Goal: Information Seeking & Learning: Learn about a topic

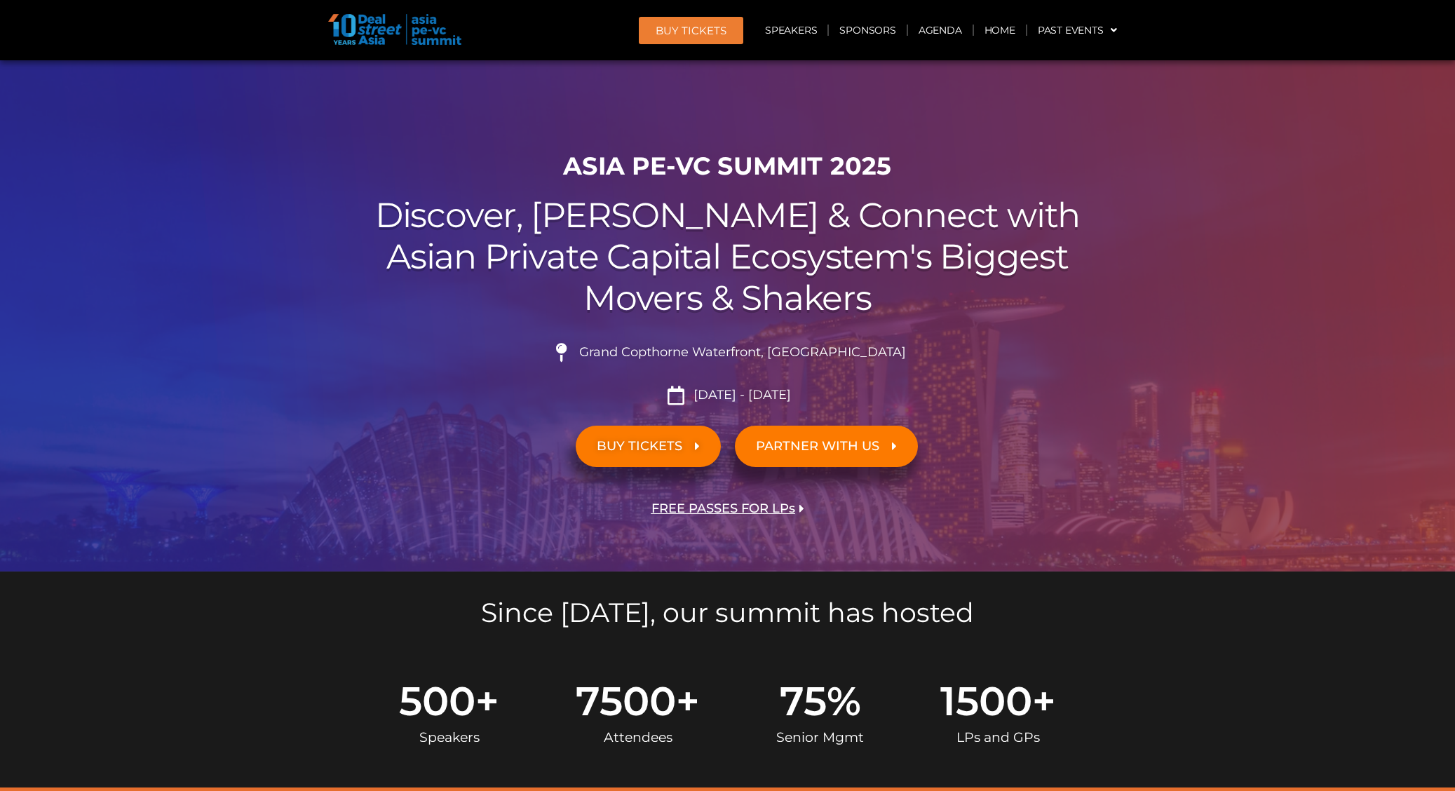
click at [964, 355] on li "Grand Copthorne Waterfront, [GEOGRAPHIC_DATA]​" at bounding box center [728, 358] width 786 height 31
click at [1378, 208] on div at bounding box center [727, 315] width 1455 height 511
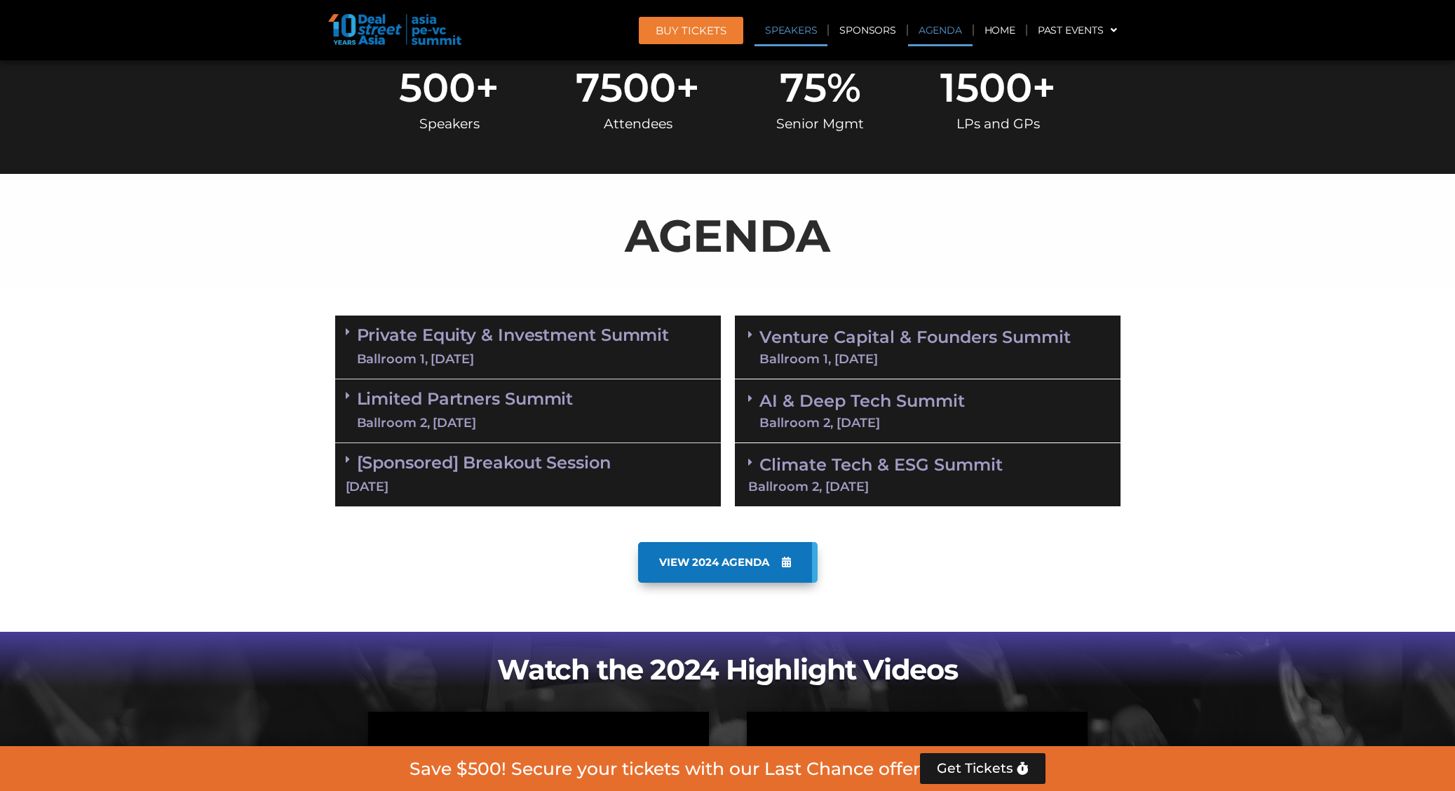
click at [791, 30] on link "Speakers" at bounding box center [791, 30] width 73 height 32
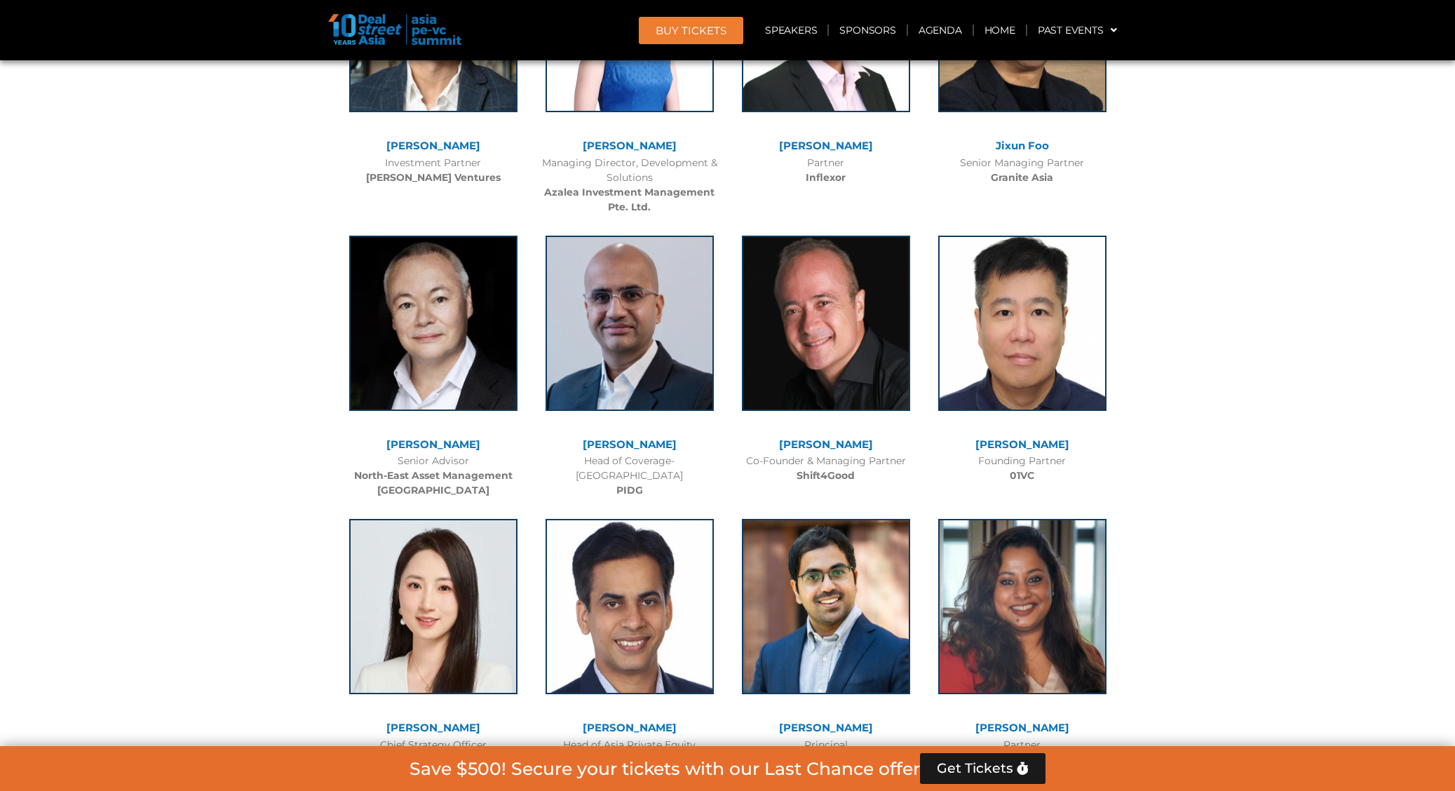
scroll to position [7587, 0]
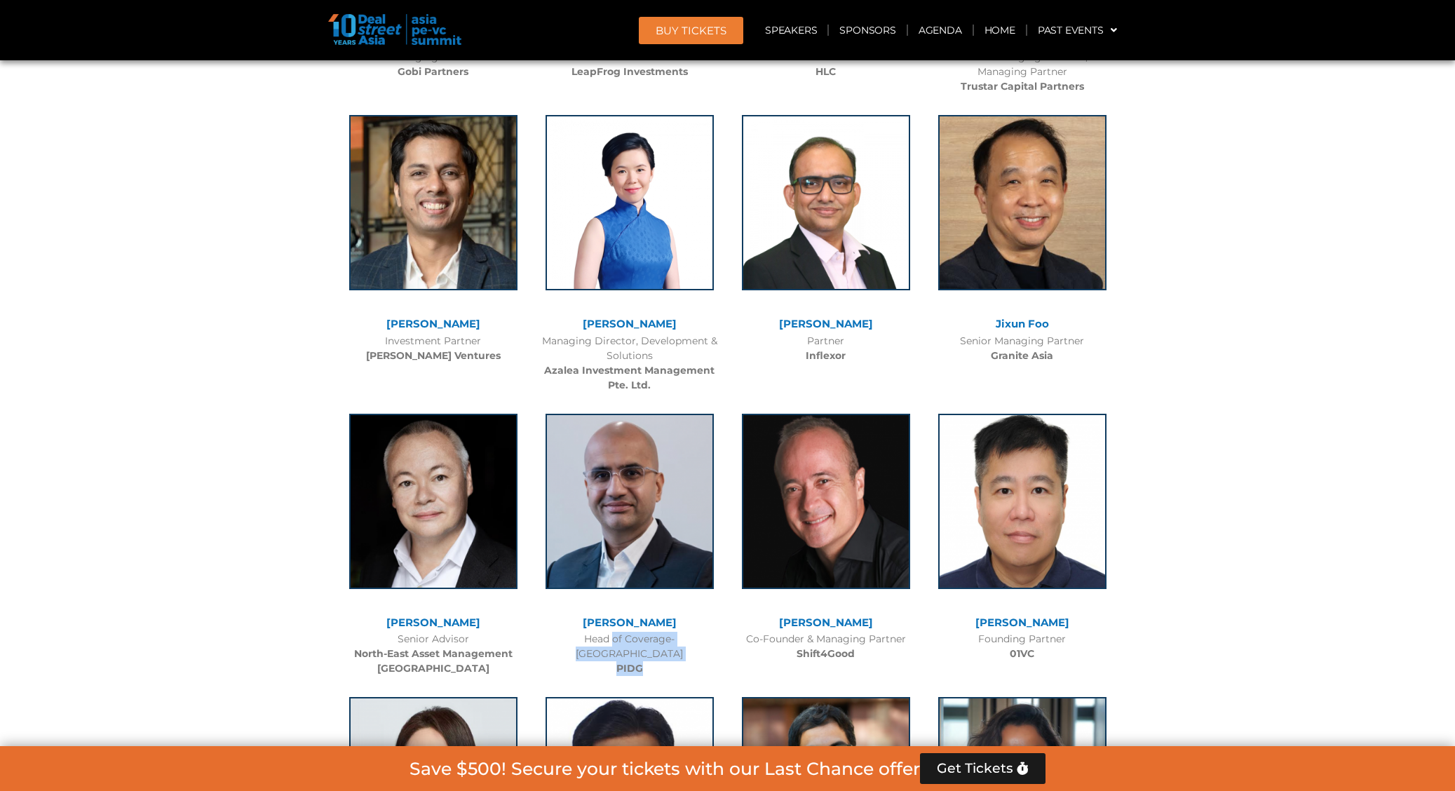
drag, startPoint x: 650, startPoint y: 586, endPoint x: 570, endPoint y: 566, distance: 83.0
click at [570, 632] on div "Head of Coverage-Asia PIDG" at bounding box center [630, 654] width 182 height 44
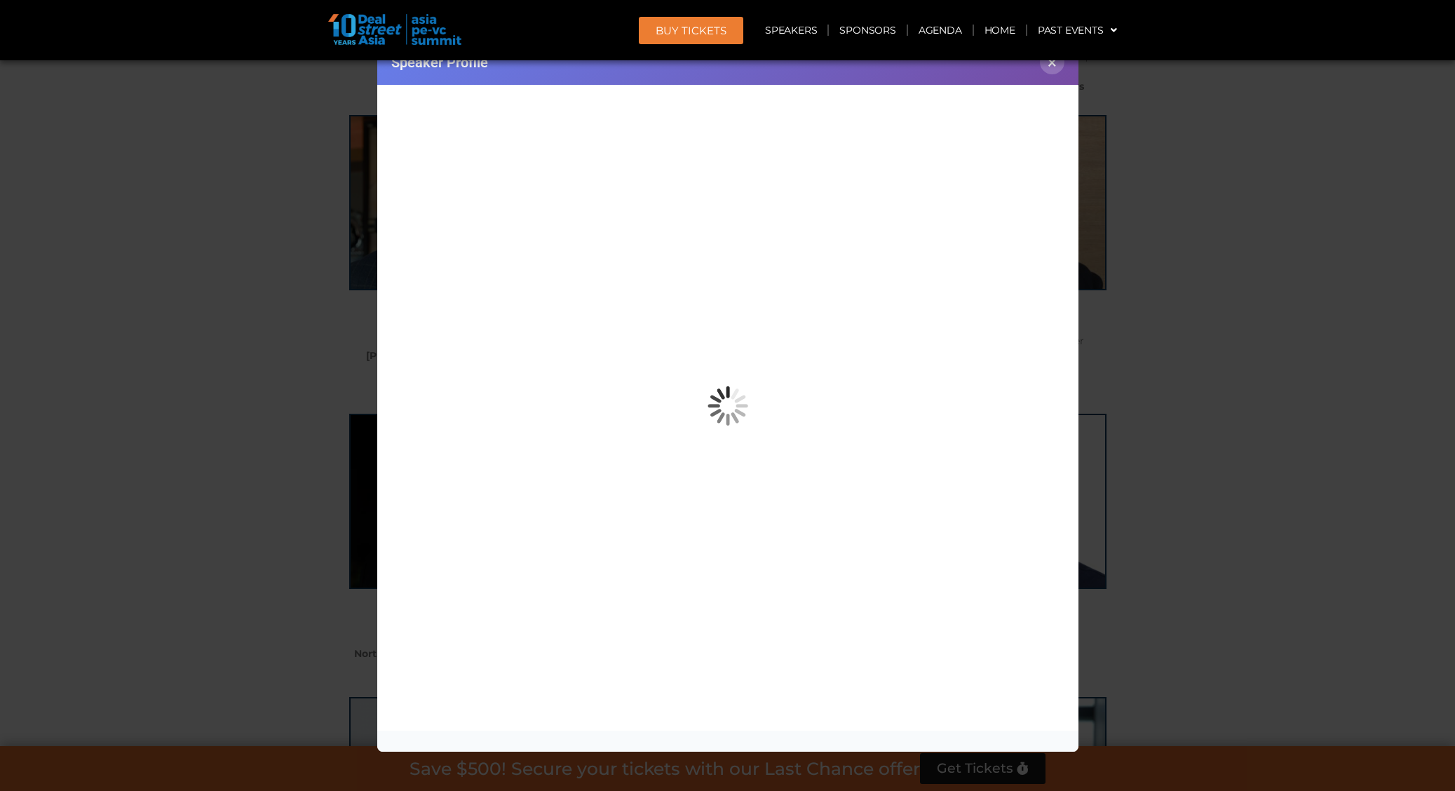
copy div "Head of Coverage-Asia PIDG"
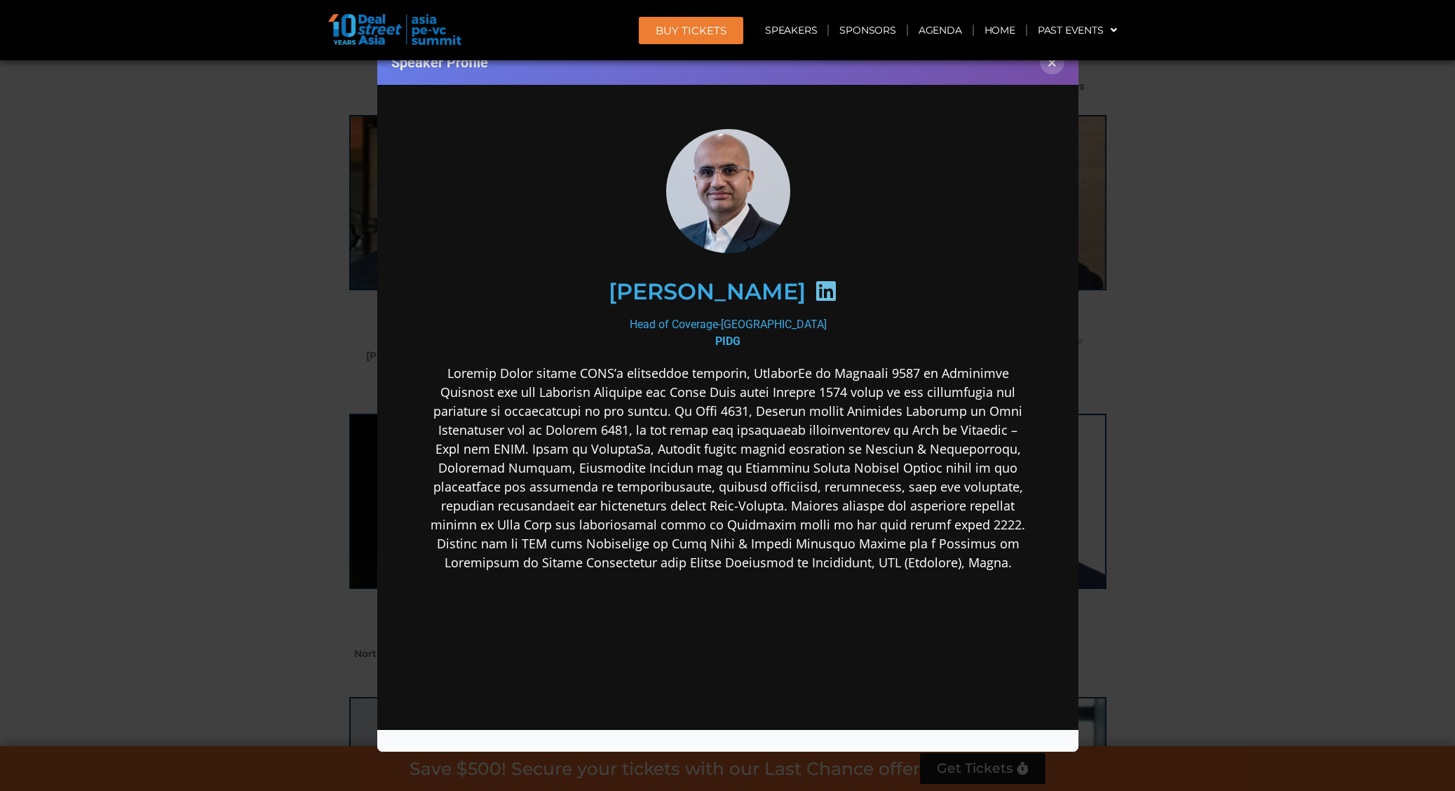
click at [1224, 191] on div "Speaker Profile ×" at bounding box center [727, 395] width 1455 height 791
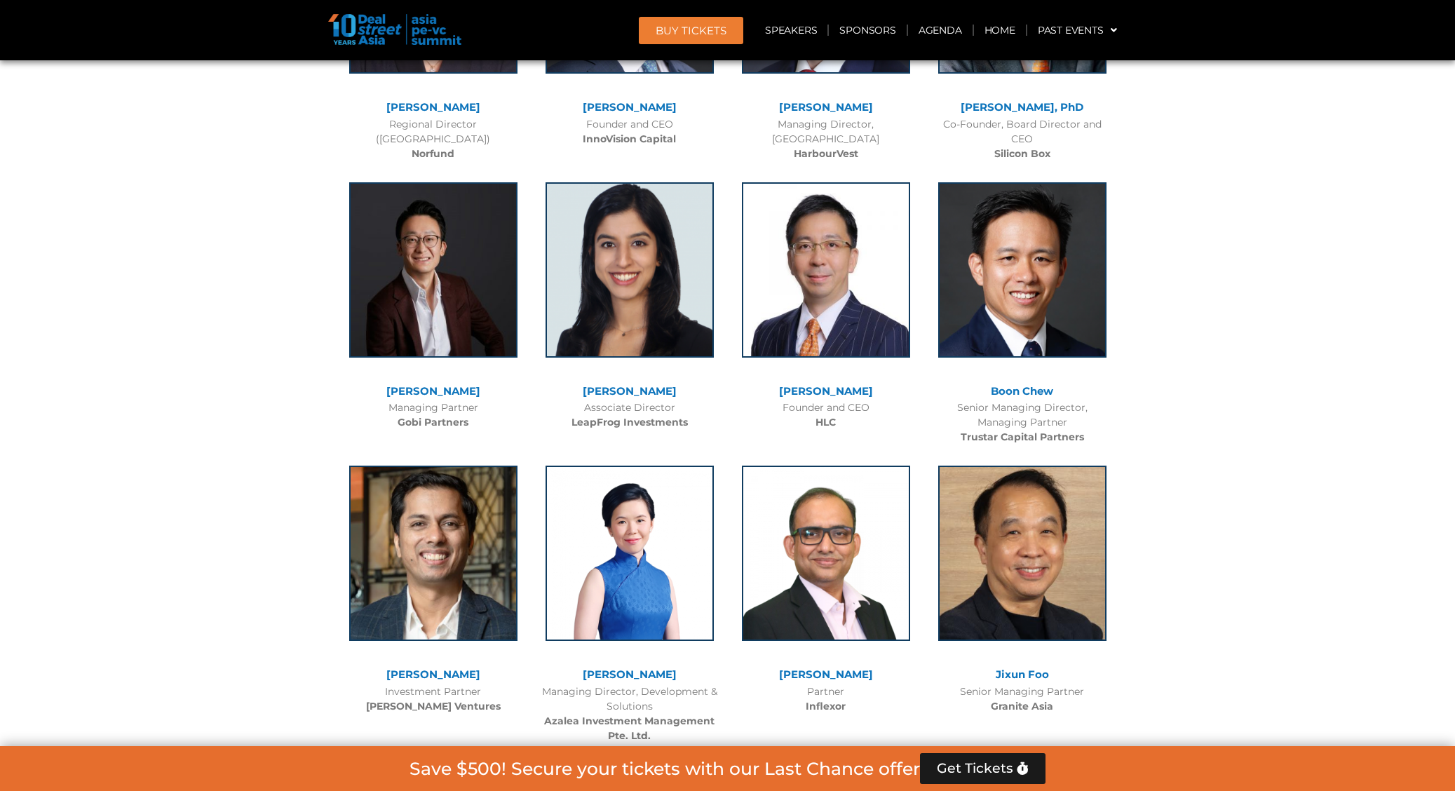
scroll to position [5458, 0]
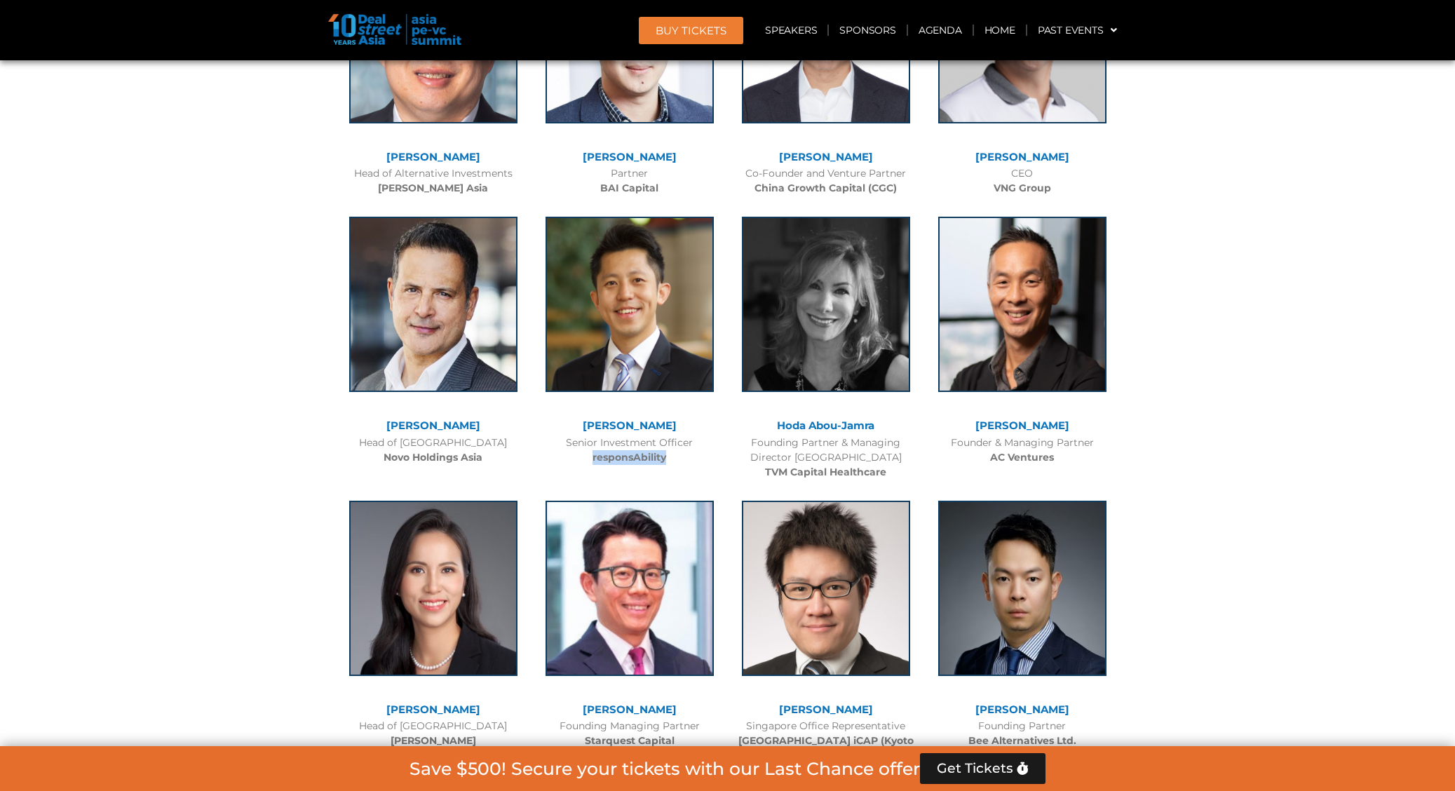
drag, startPoint x: 674, startPoint y: 429, endPoint x: 586, endPoint y: 426, distance: 87.7
click at [586, 436] on div "Senior Investment Officer responsAbility" at bounding box center [630, 450] width 182 height 29
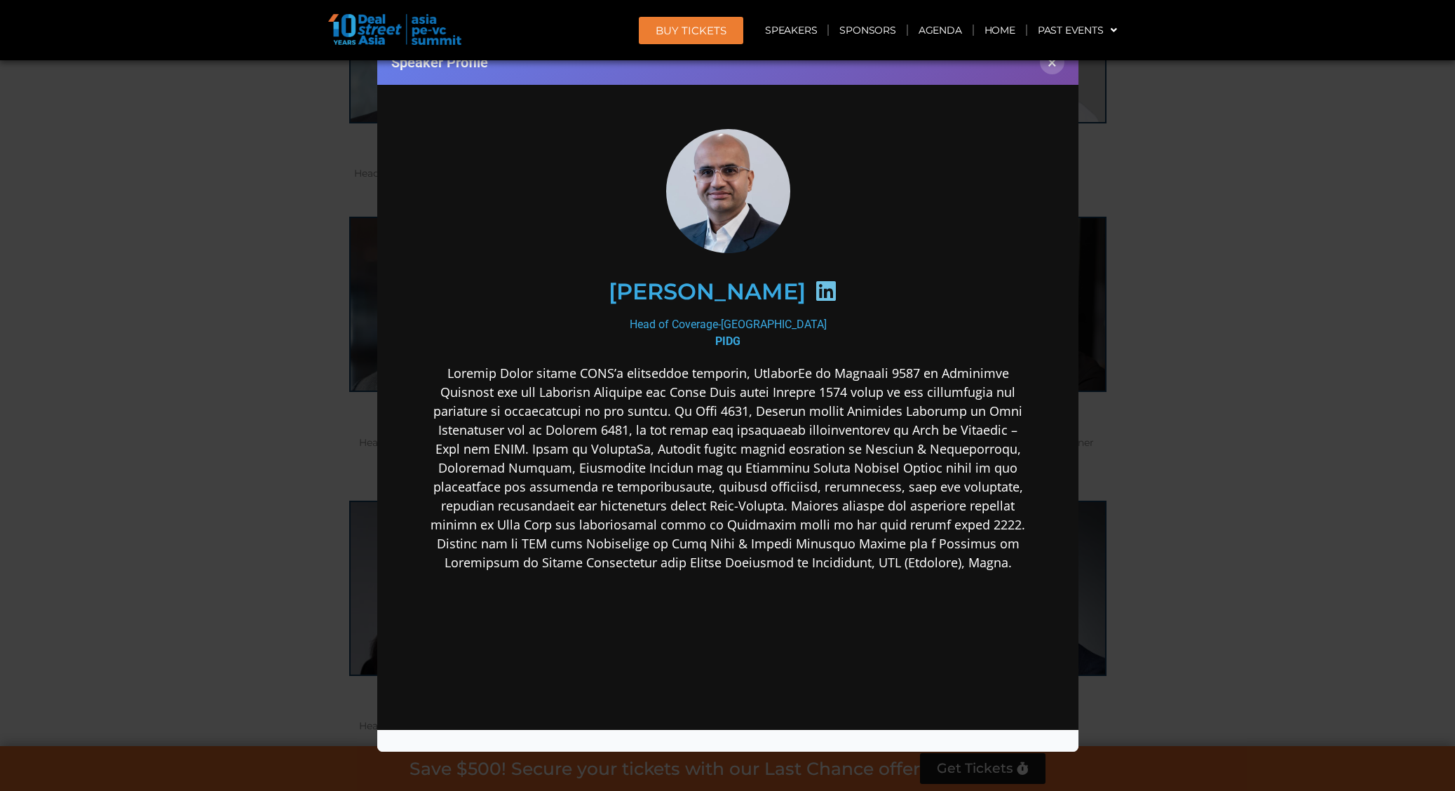
copy b "responsAbility"
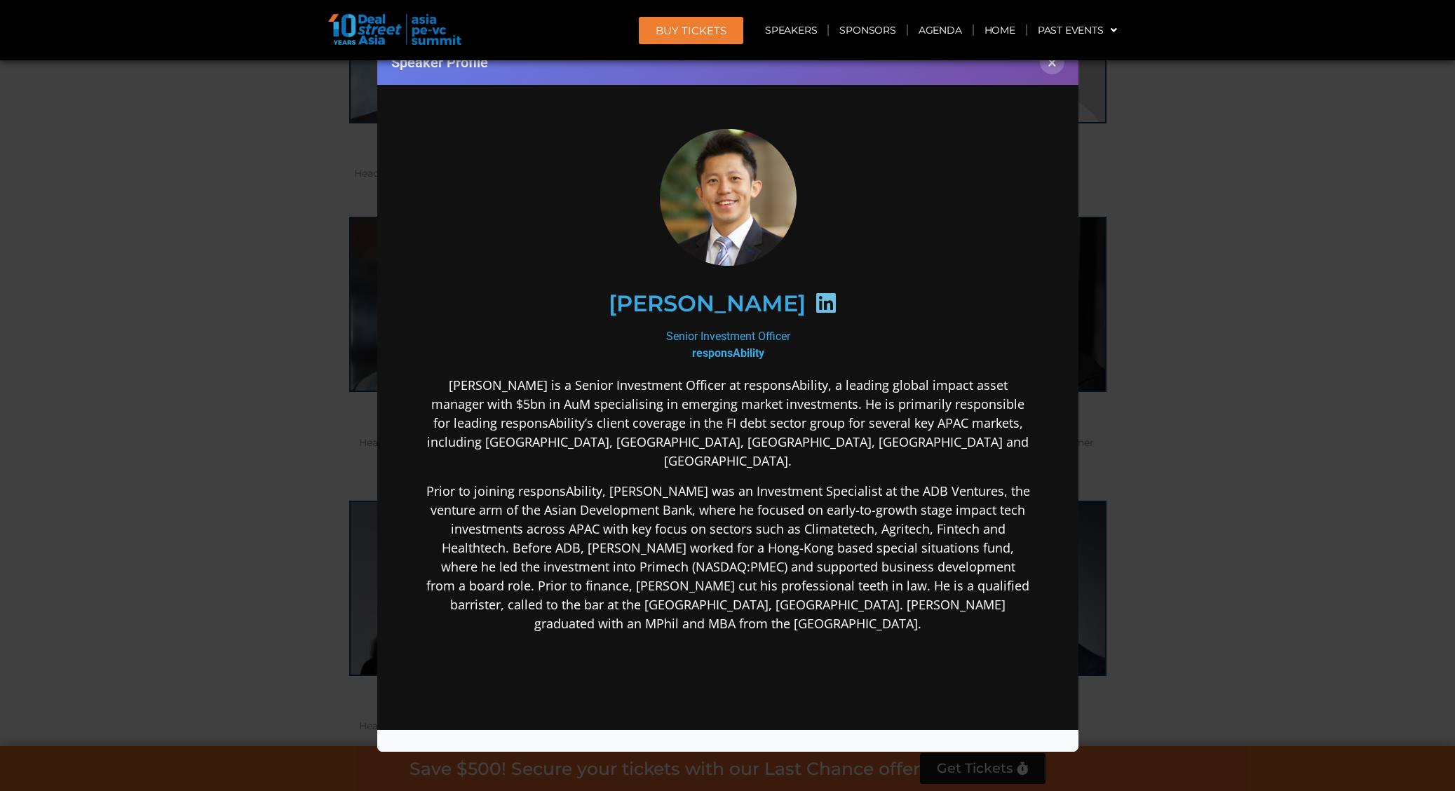
scroll to position [0, 0]
click at [1049, 64] on button "×" at bounding box center [1052, 62] width 25 height 25
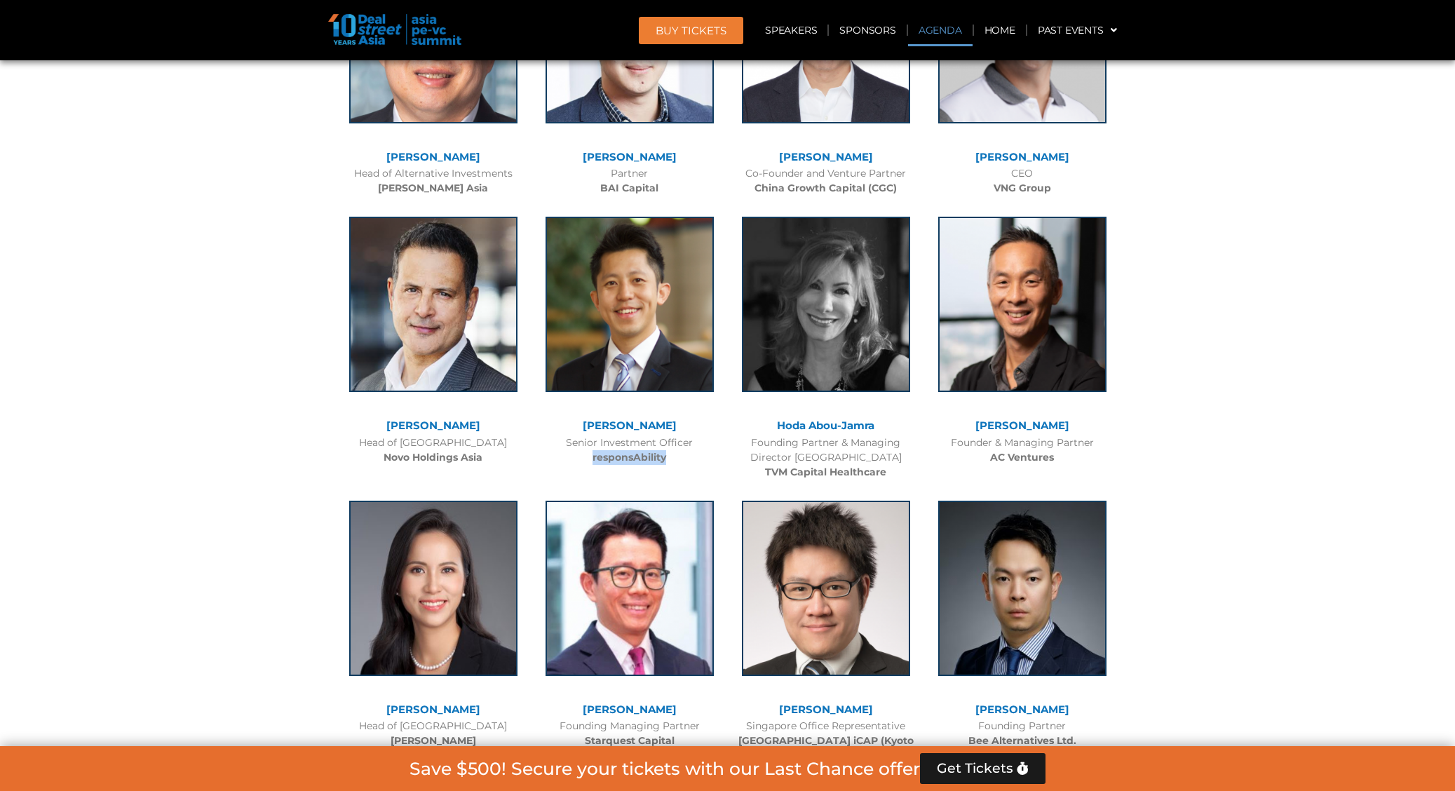
click at [947, 18] on link "Agenda" at bounding box center [940, 30] width 65 height 32
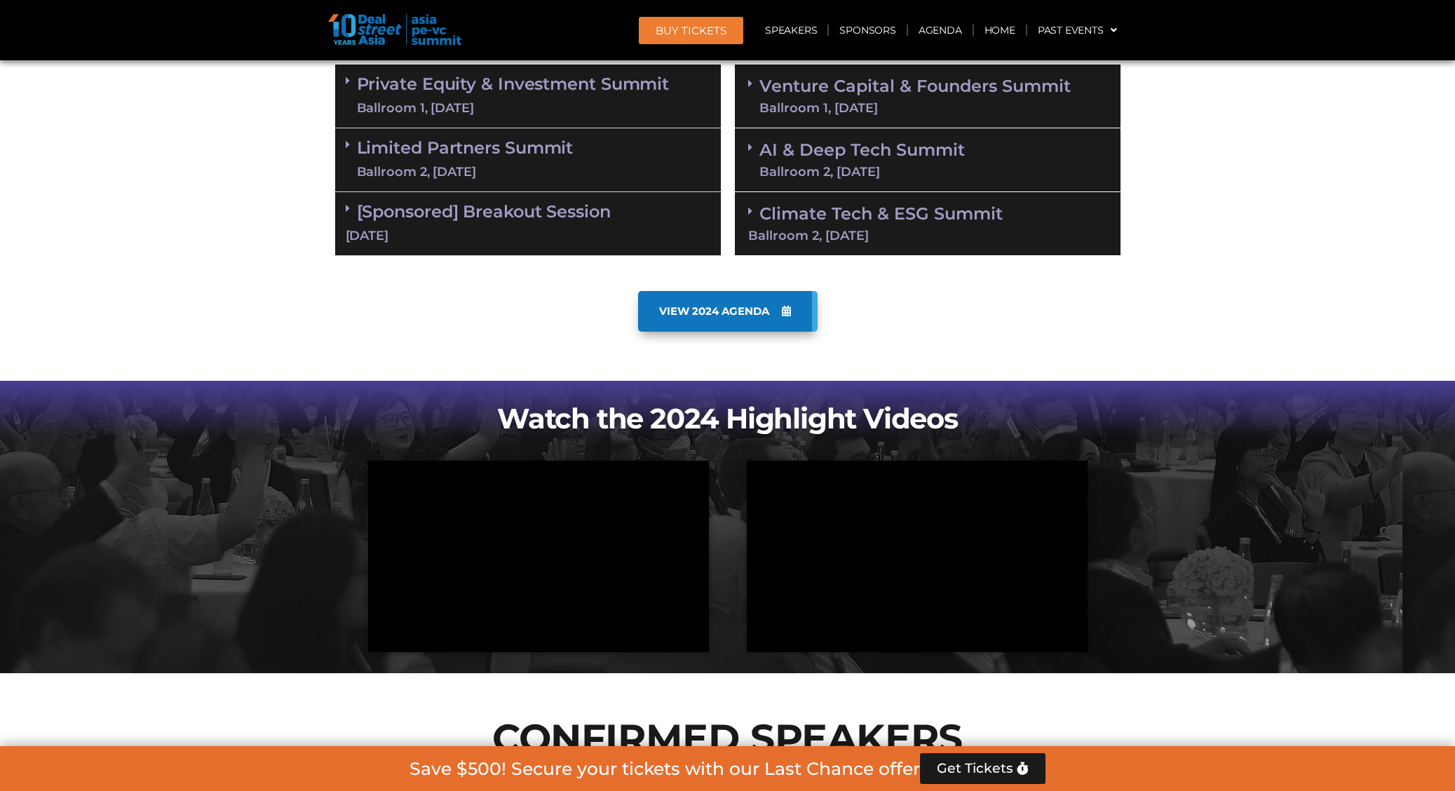
scroll to position [733, 0]
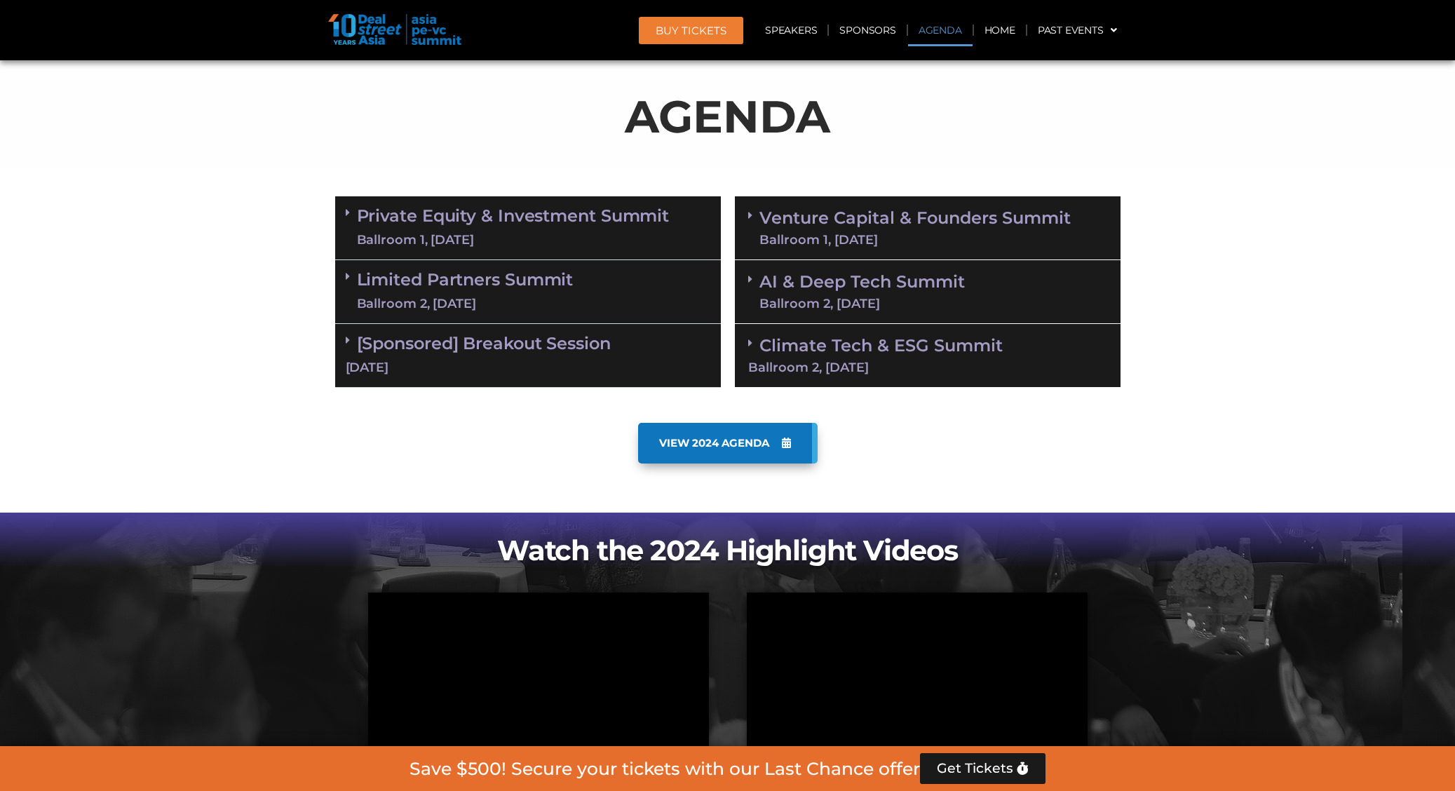
click at [899, 246] on div "Venture Capital & Founders​ Summit Ballroom 1, [DATE]" at bounding box center [928, 228] width 386 height 64
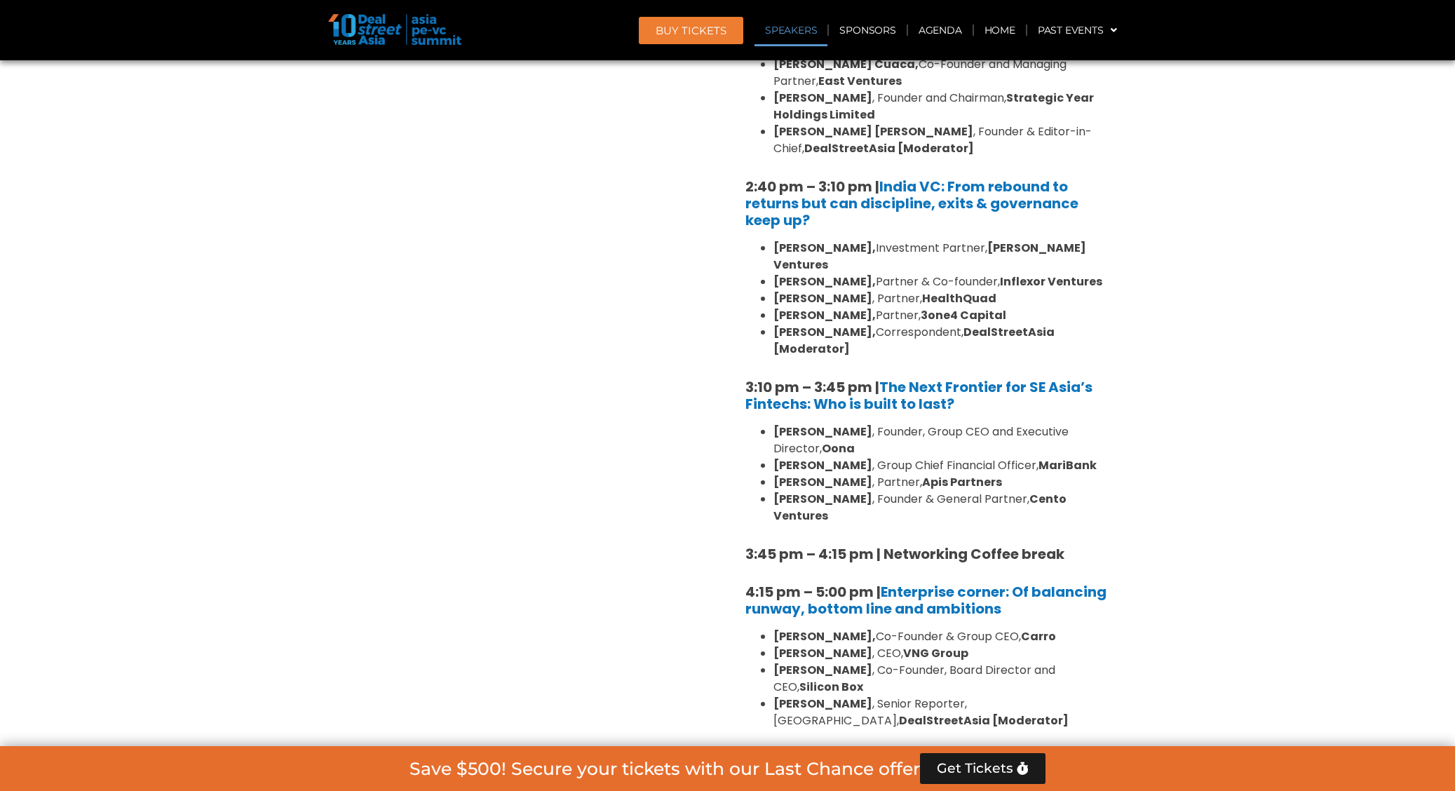
scroll to position [2136, 0]
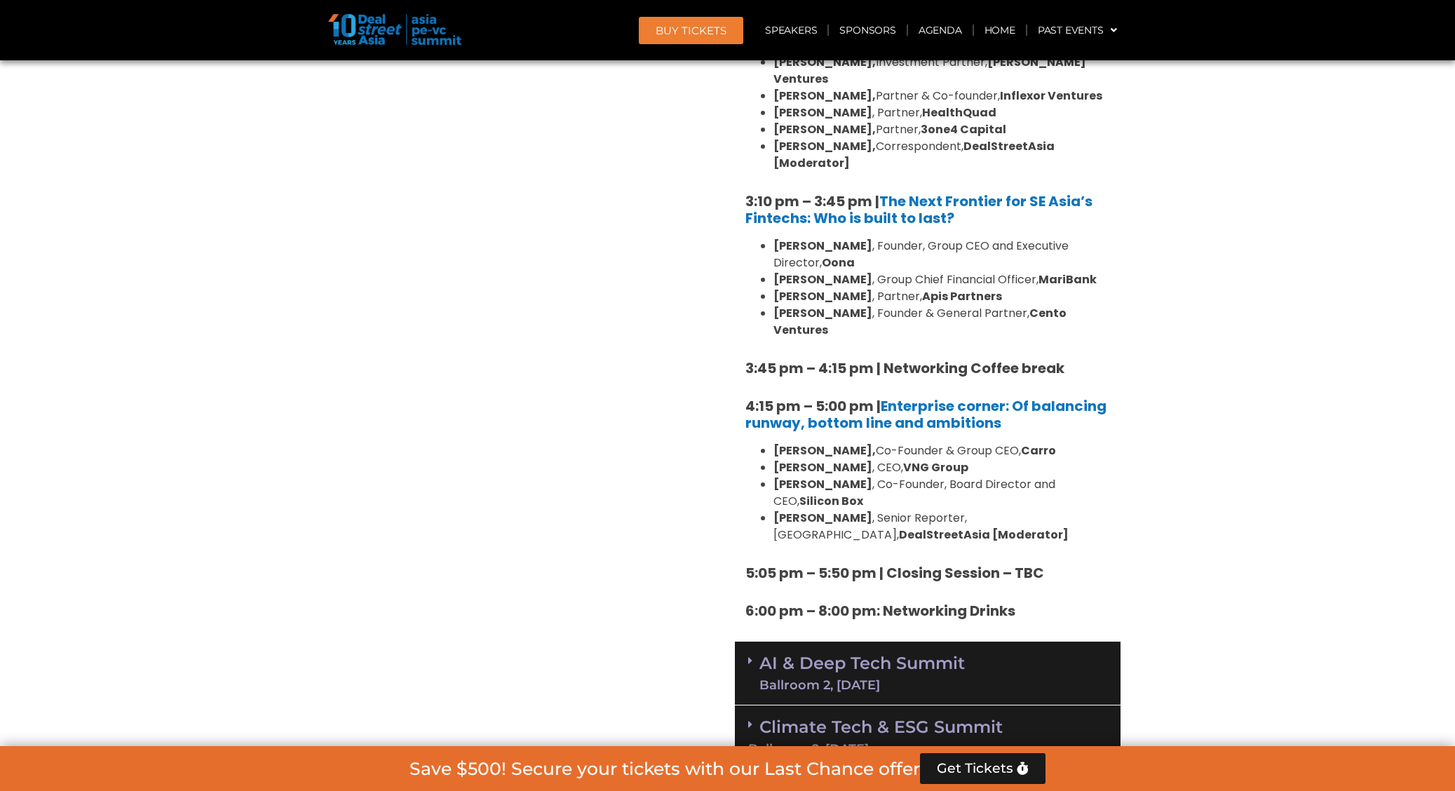
click at [976, 642] on div "AI & Deep Tech Summit Ballroom 2, [DATE]" at bounding box center [928, 674] width 386 height 64
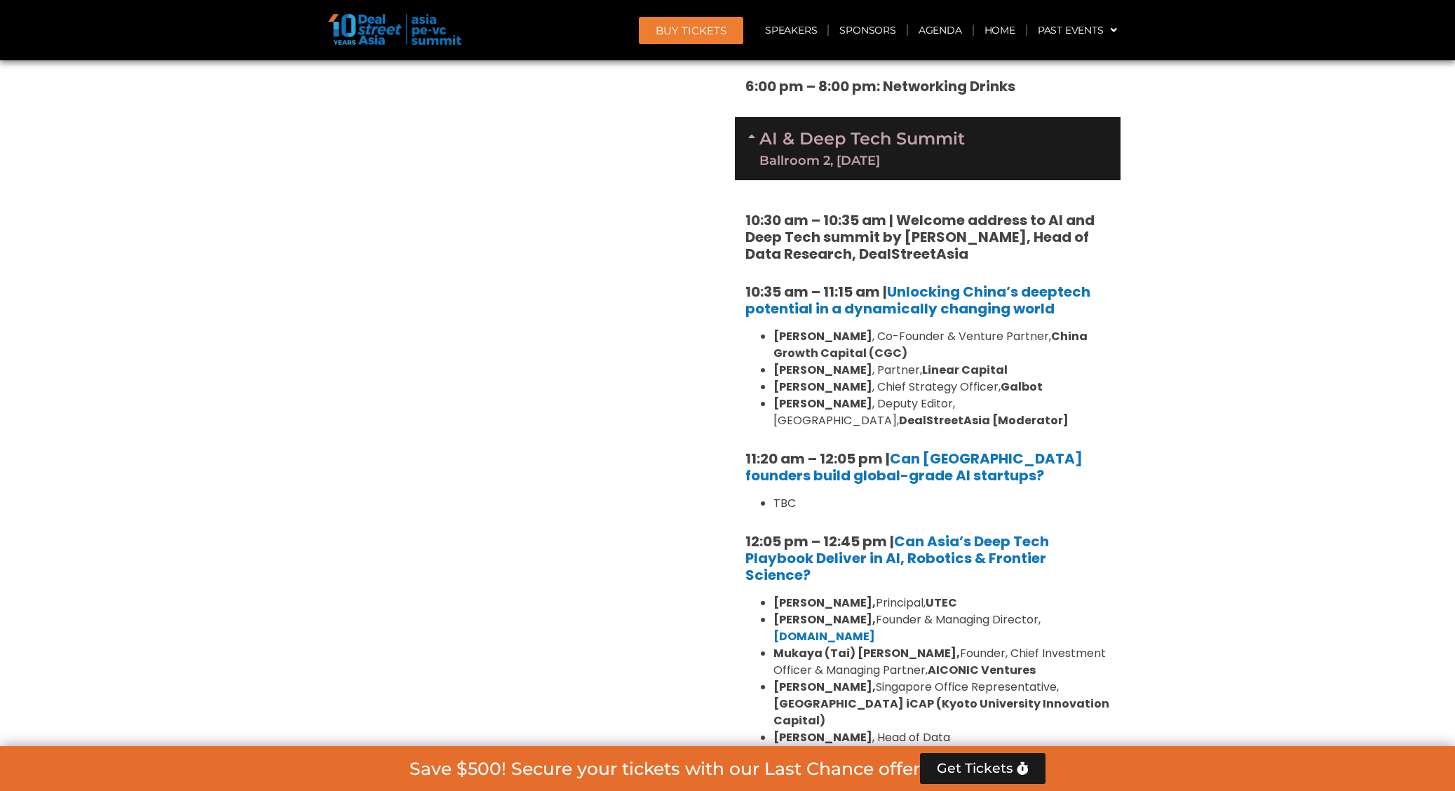
scroll to position [2662, 0]
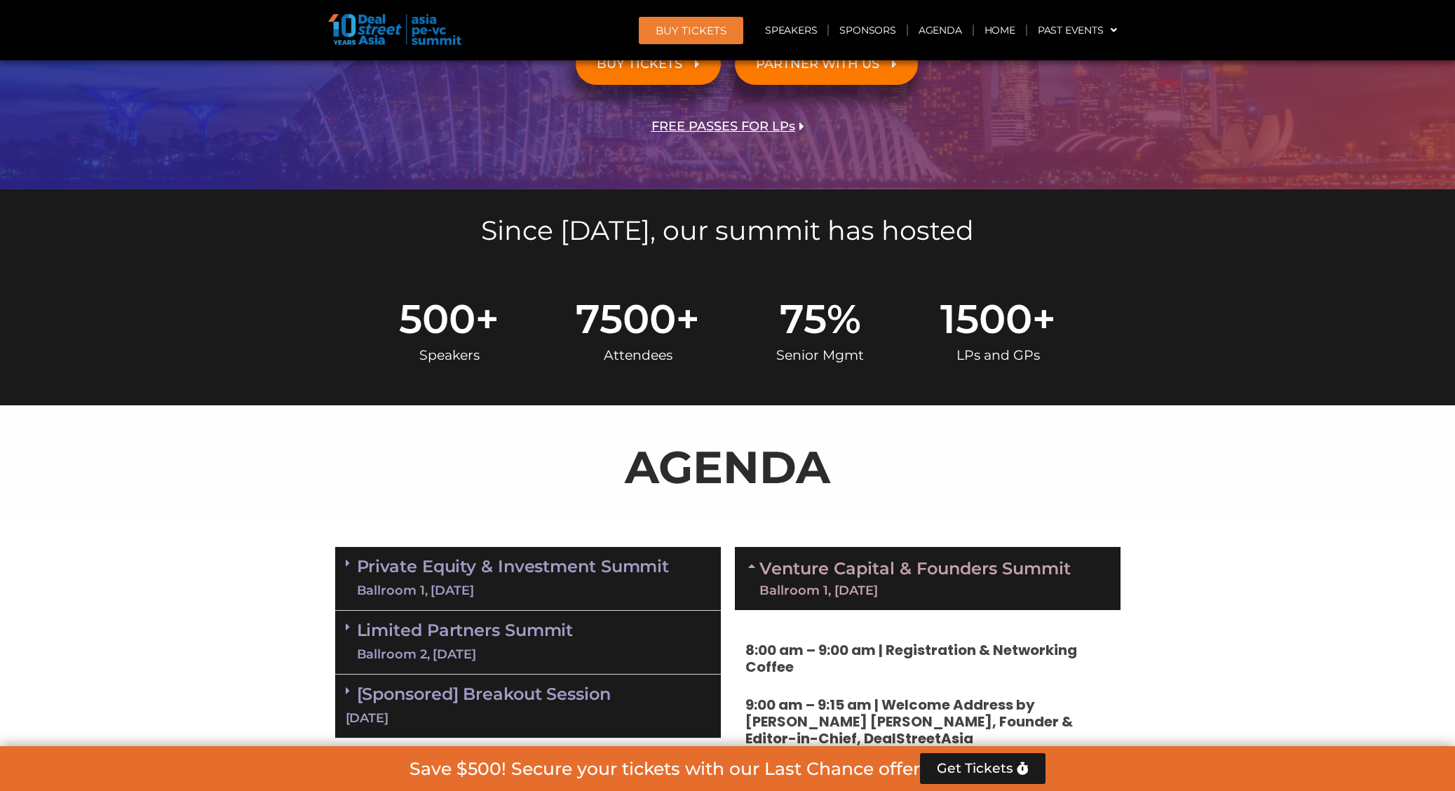
click at [579, 567] on link "Private Equity & Investment Summit Ballroom 1, [DATE]" at bounding box center [513, 579] width 313 height 42
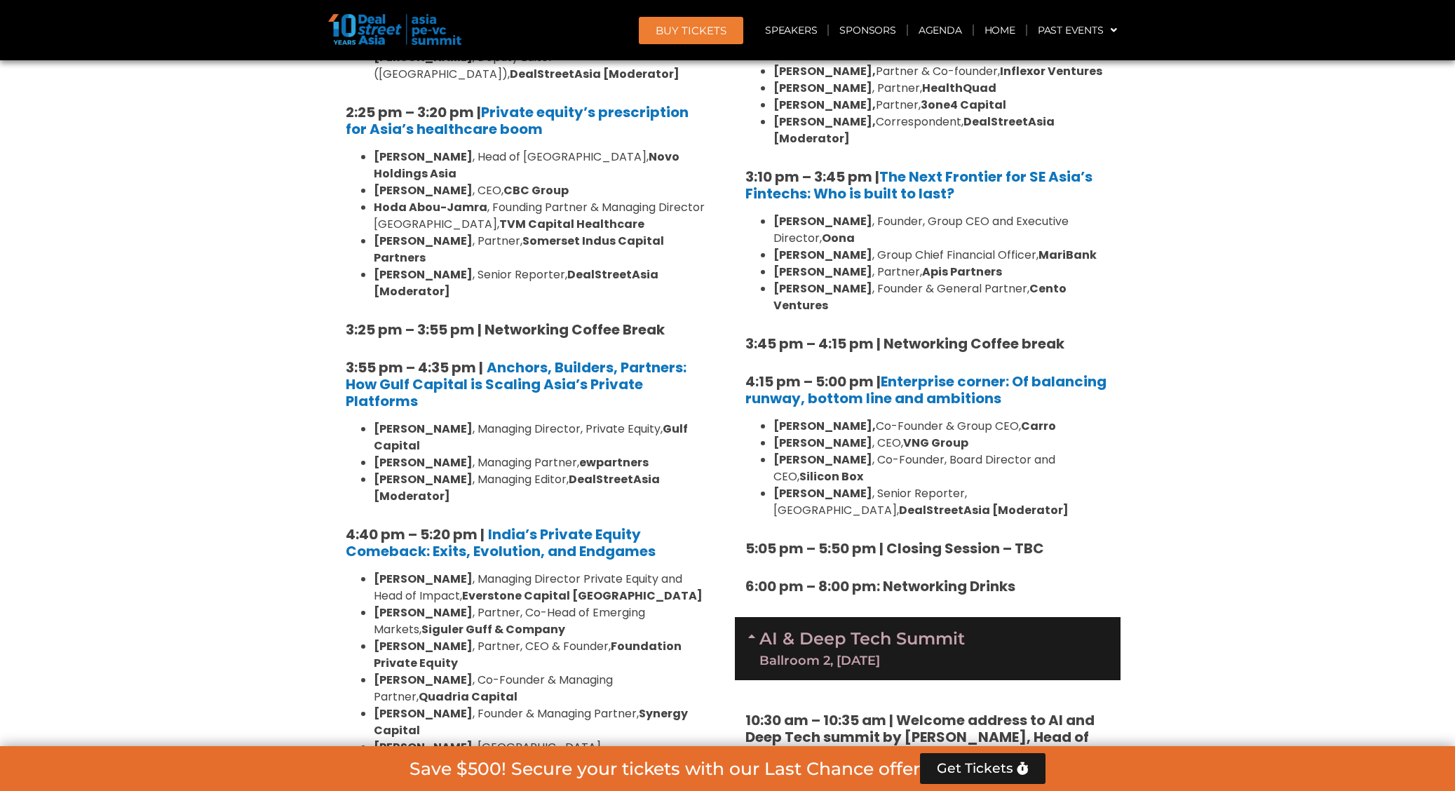
scroll to position [2574, 0]
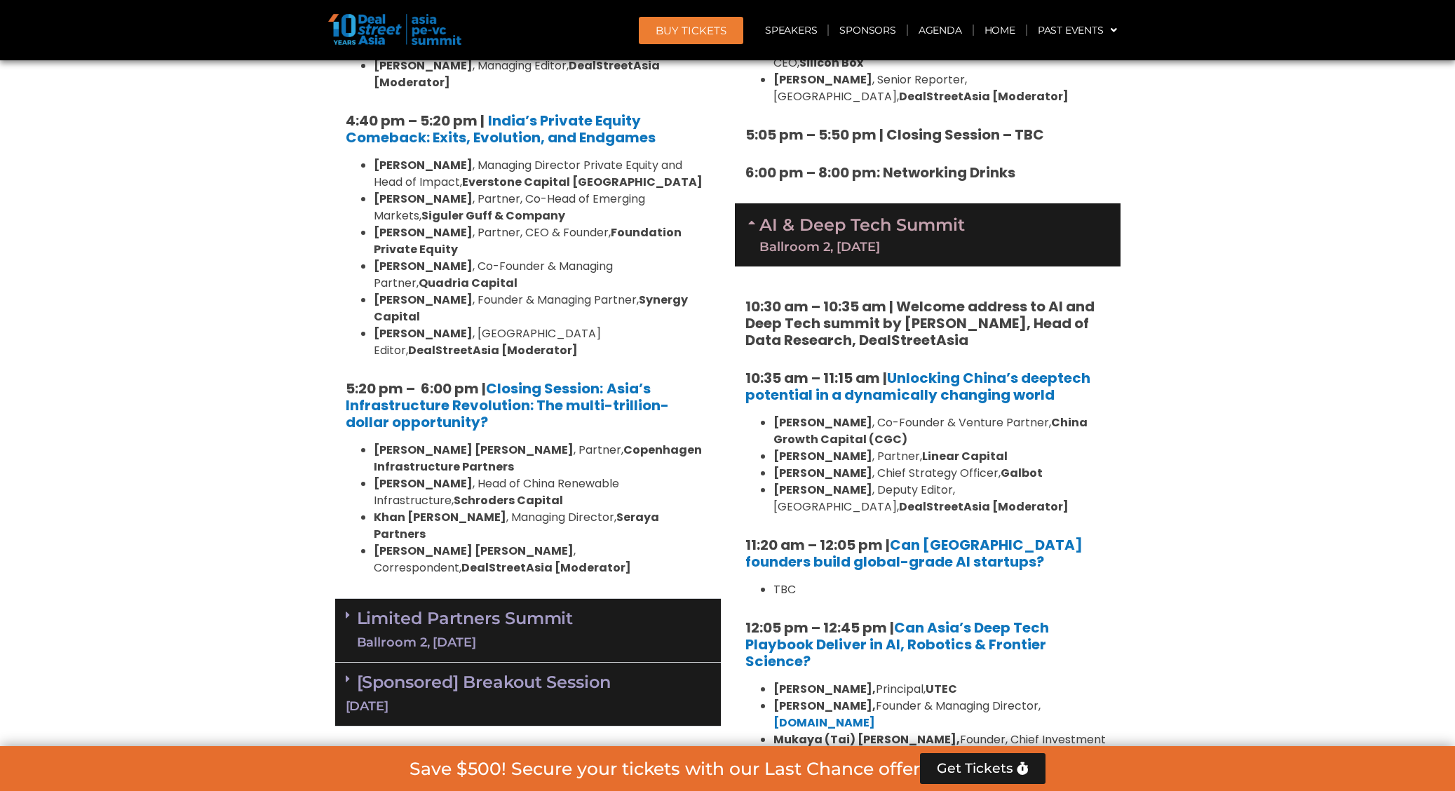
click at [559, 610] on link "Limited Partners [GEOGRAPHIC_DATA] 2, [DATE]" at bounding box center [465, 631] width 217 height 42
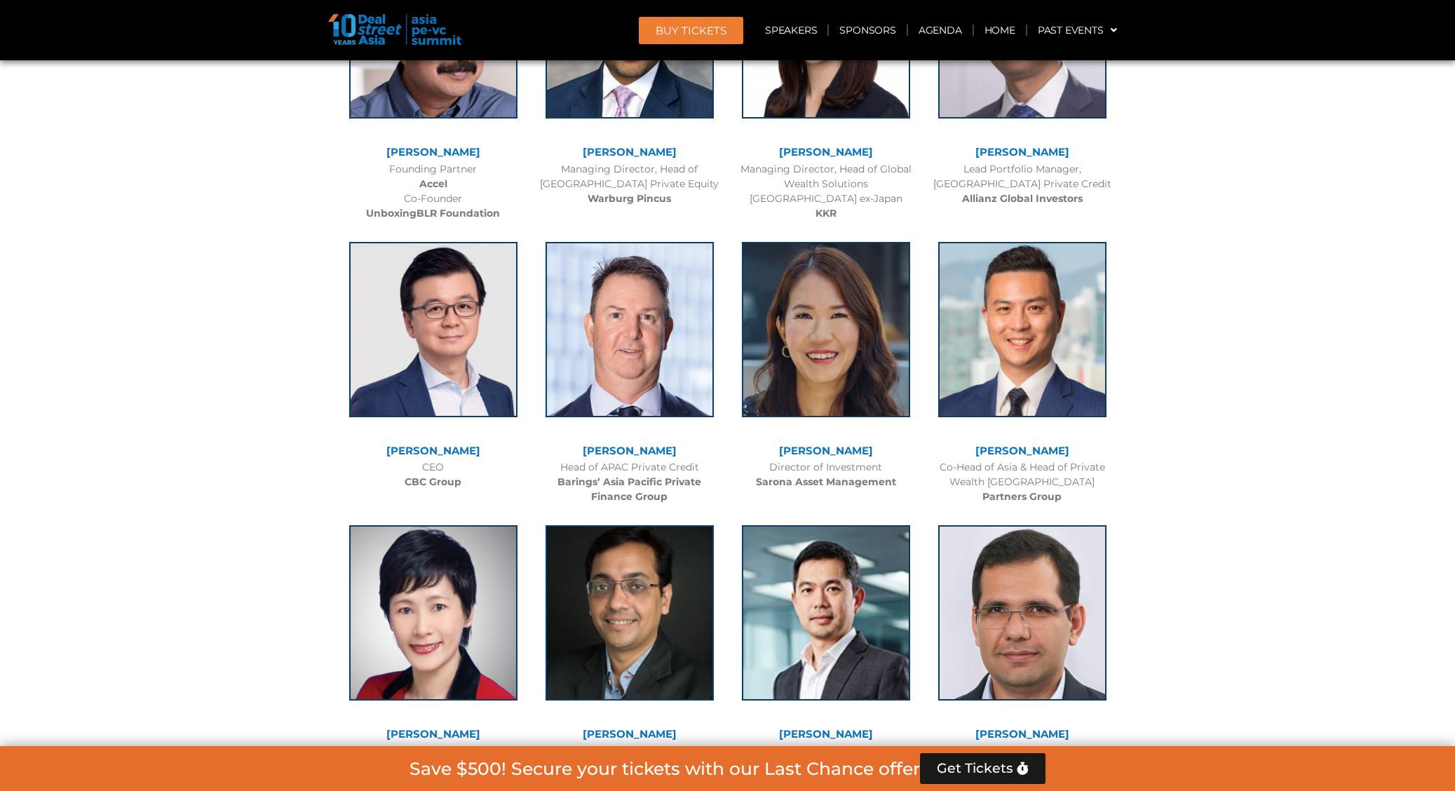
scroll to position [19074, 0]
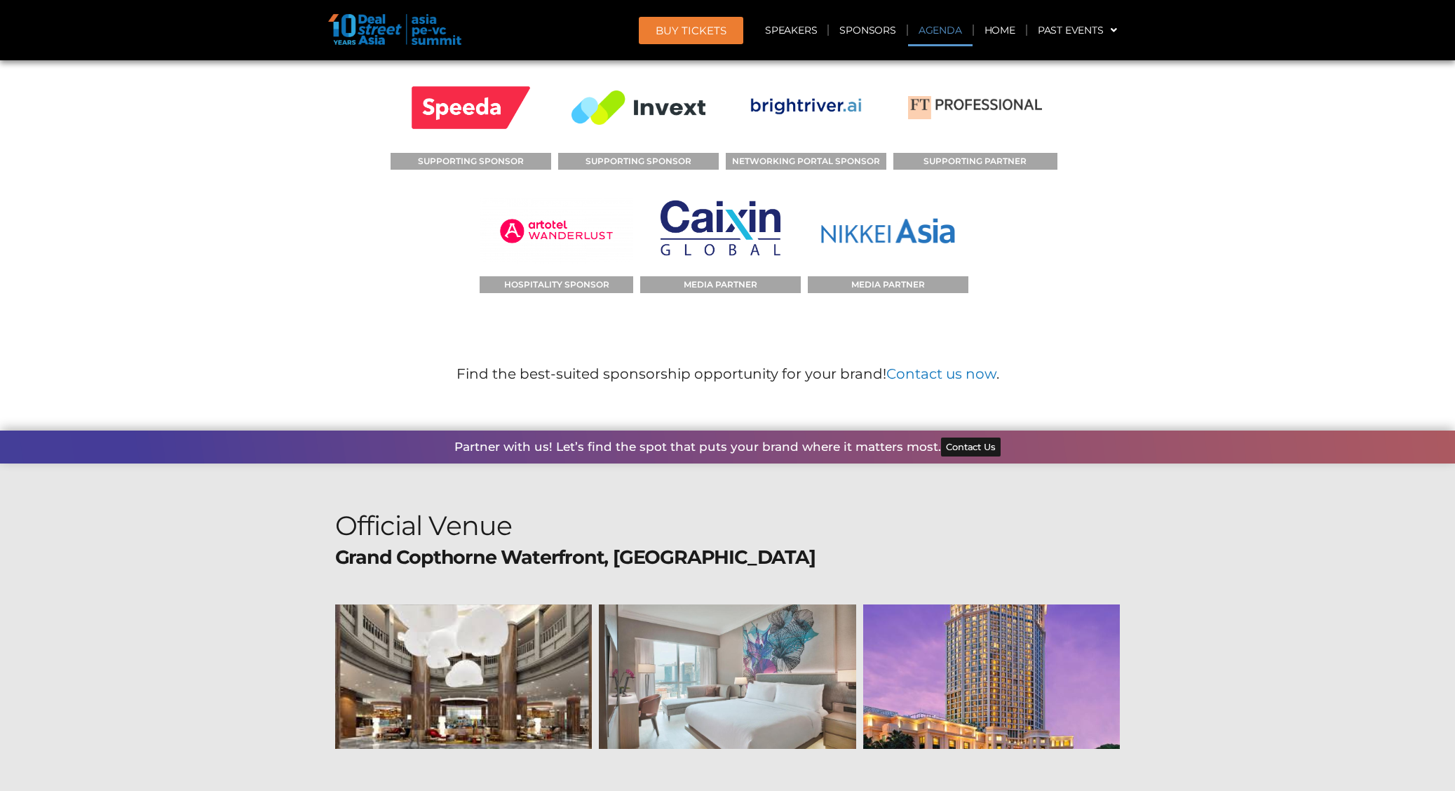
click at [927, 20] on link "Agenda" at bounding box center [940, 30] width 65 height 32
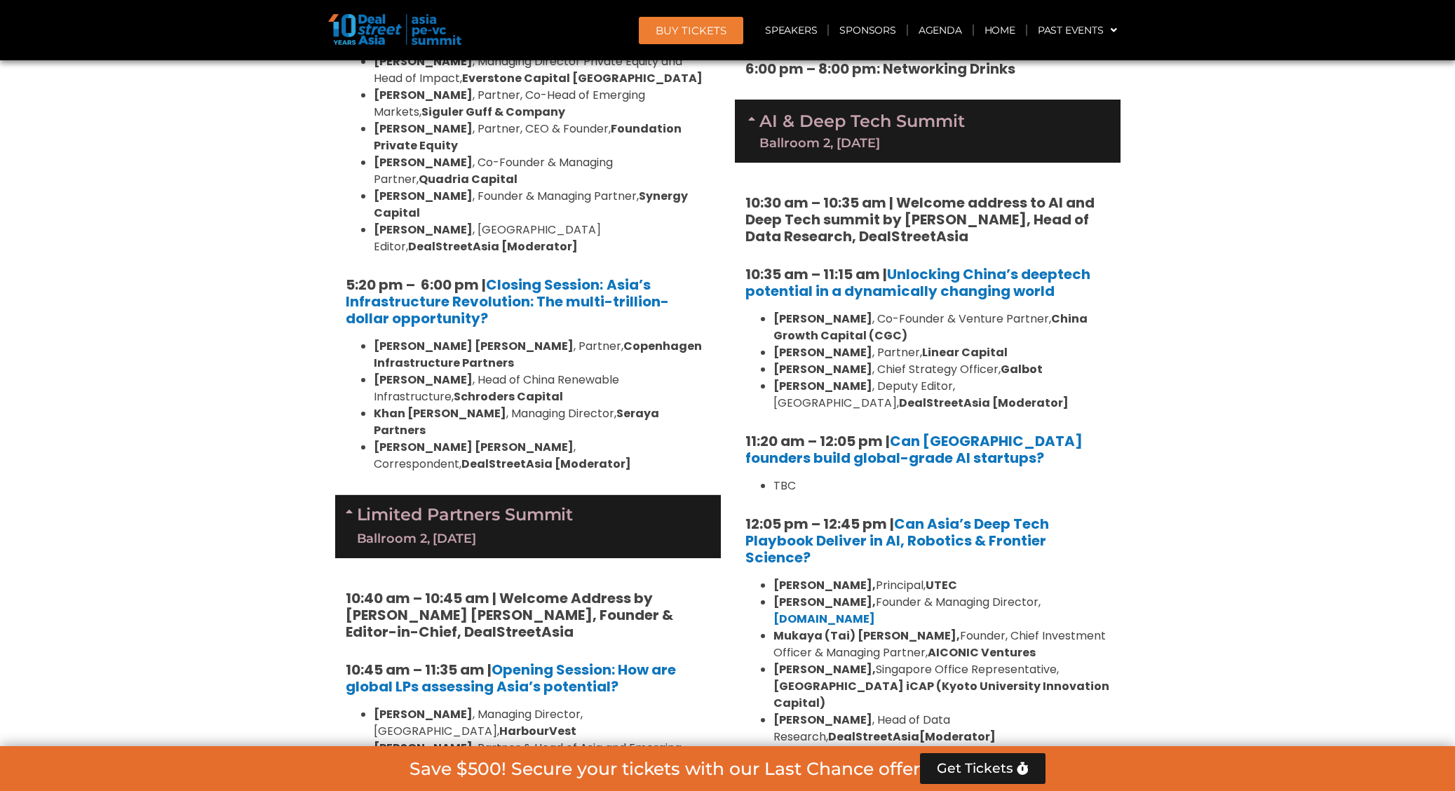
scroll to position [2925, 0]
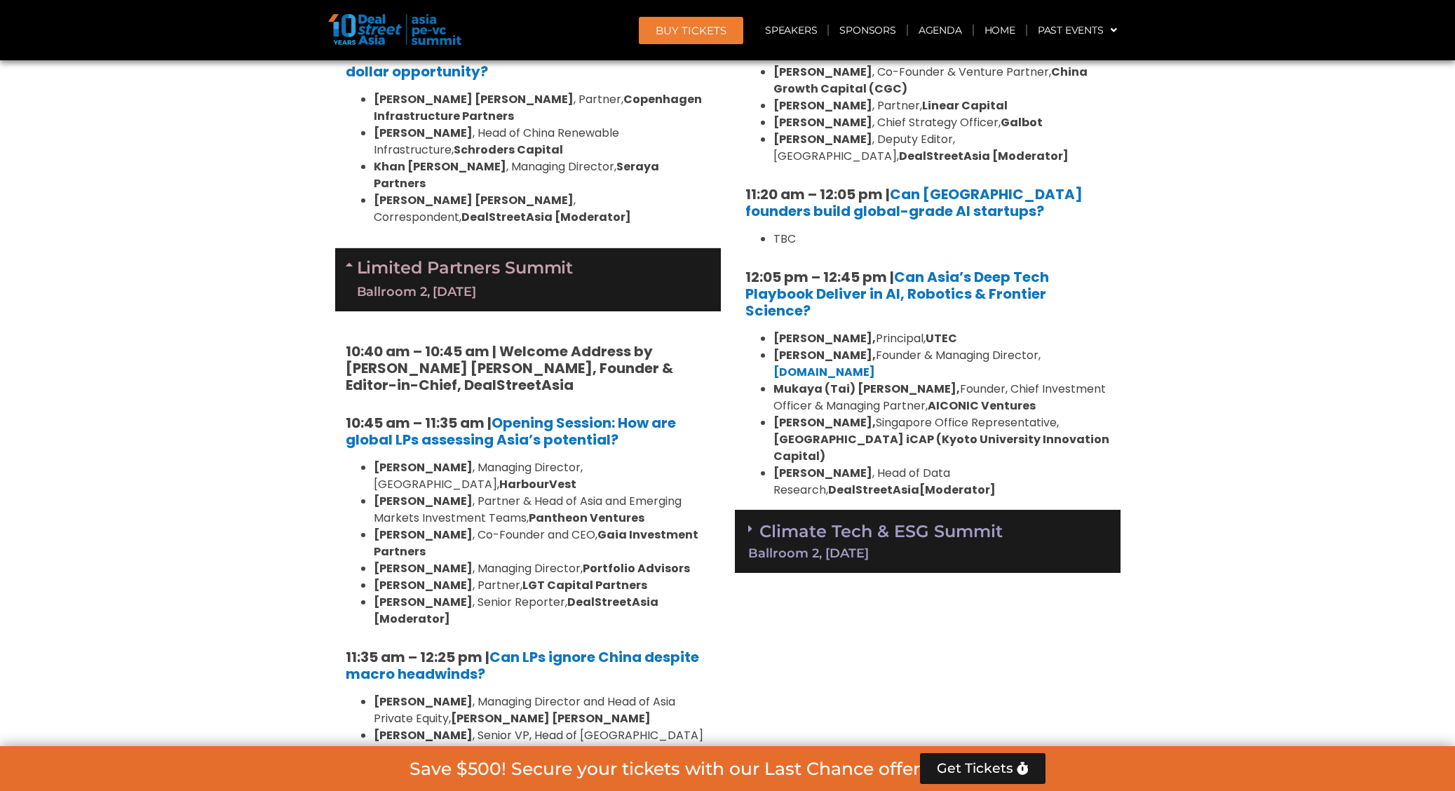
click at [889, 547] on div "Ballroom 2, [DATE]" at bounding box center [927, 553] width 359 height 13
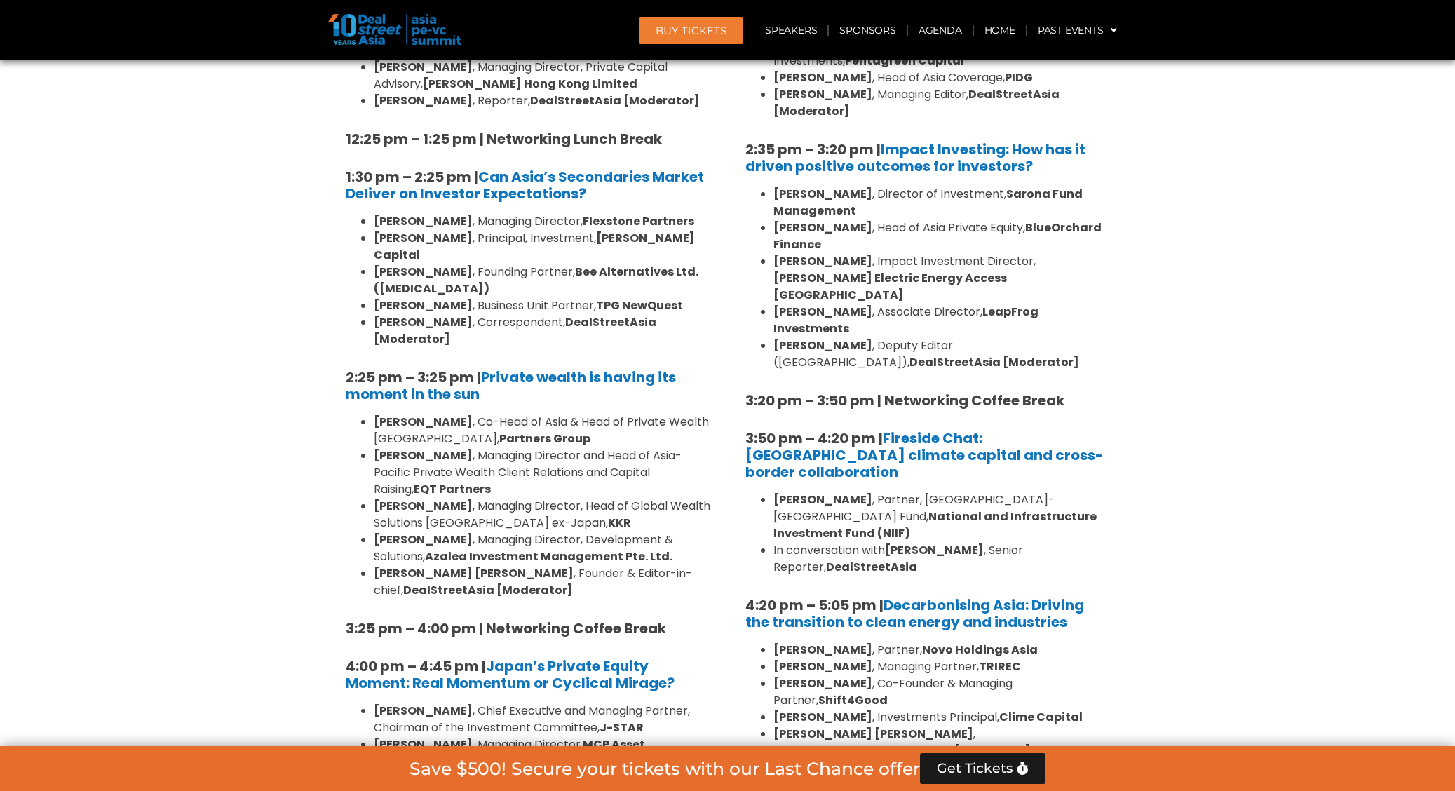
scroll to position [3714, 0]
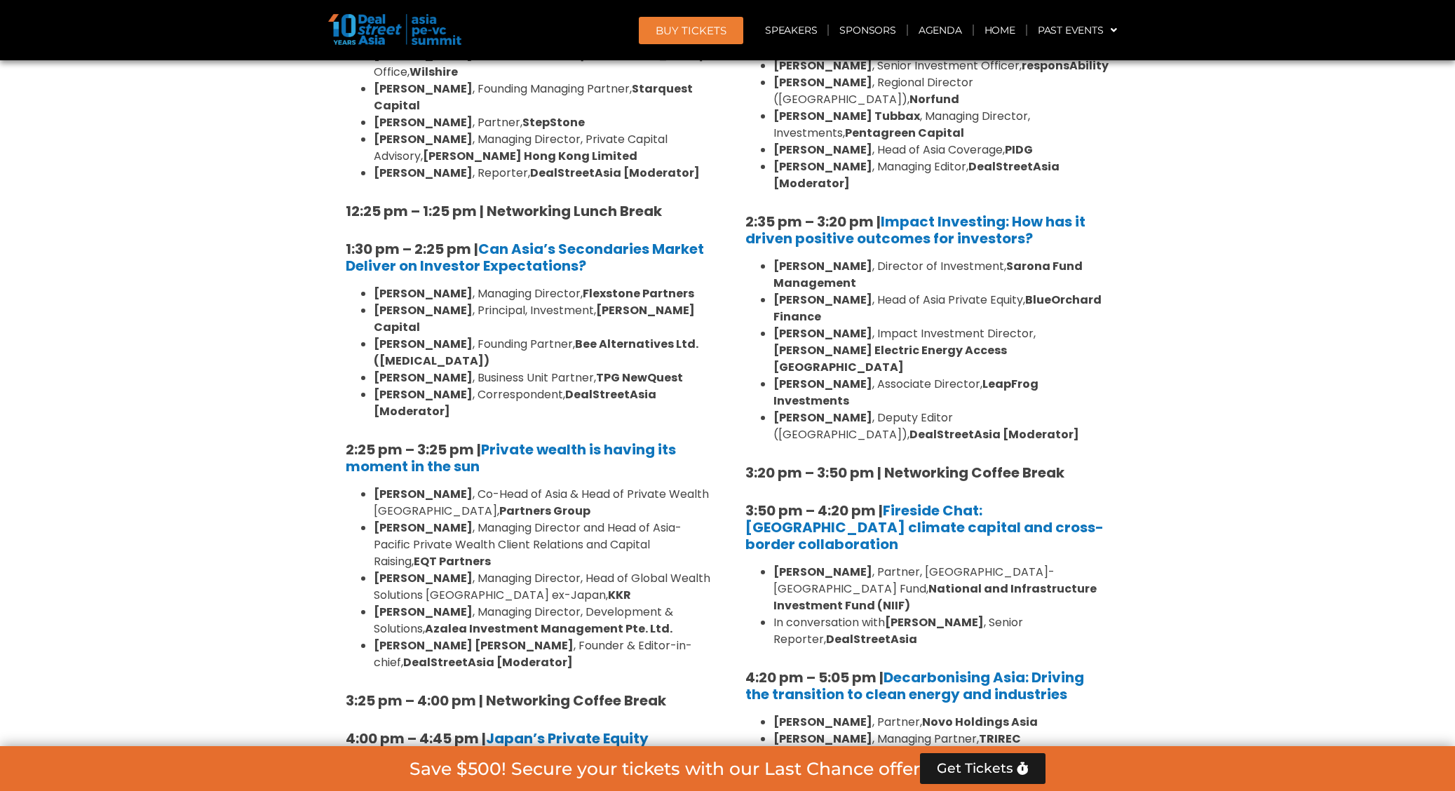
scroll to position [3451, 0]
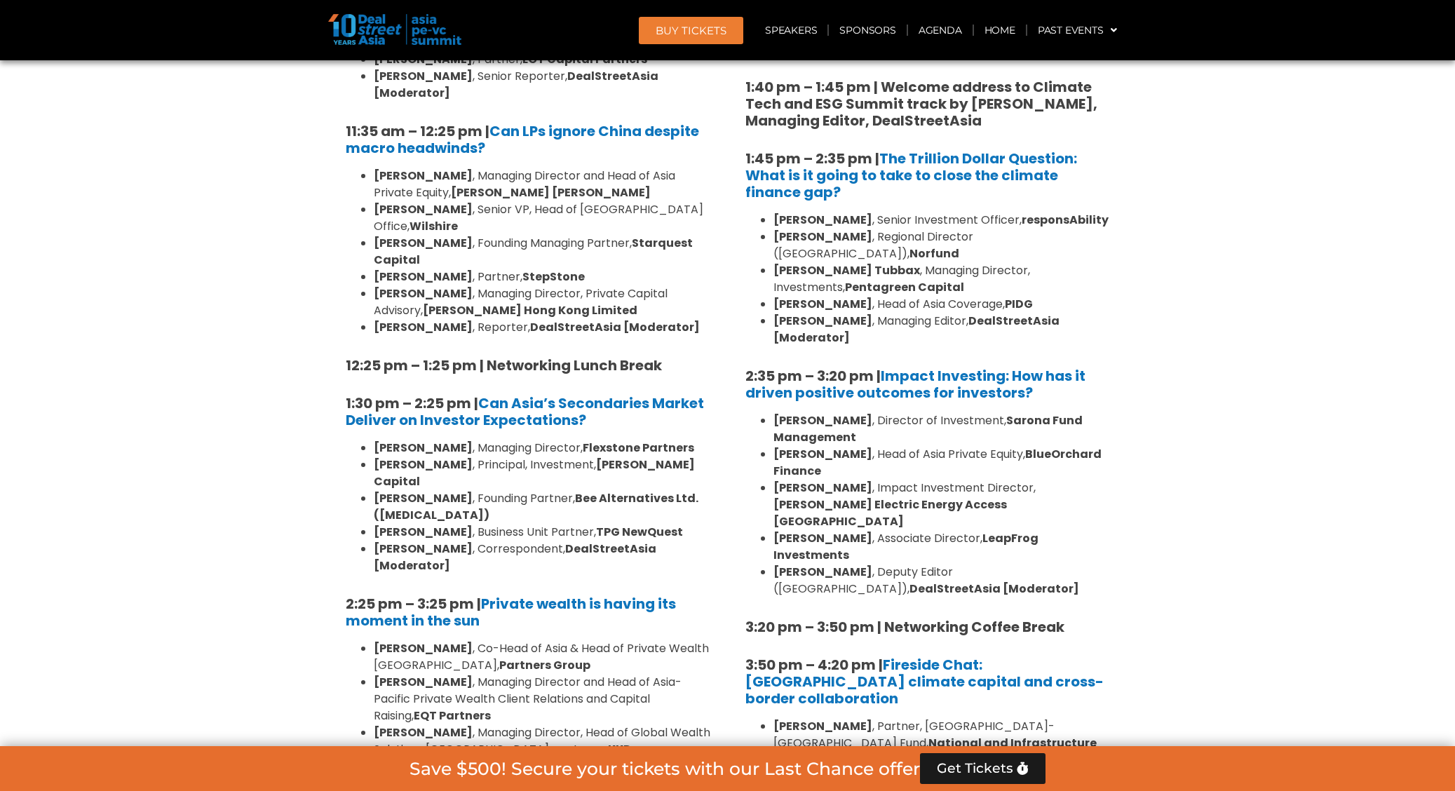
click at [565, 758] on li "[PERSON_NAME] , Managing Director, Development & Solutions, Azalea Investment M…" at bounding box center [542, 775] width 337 height 34
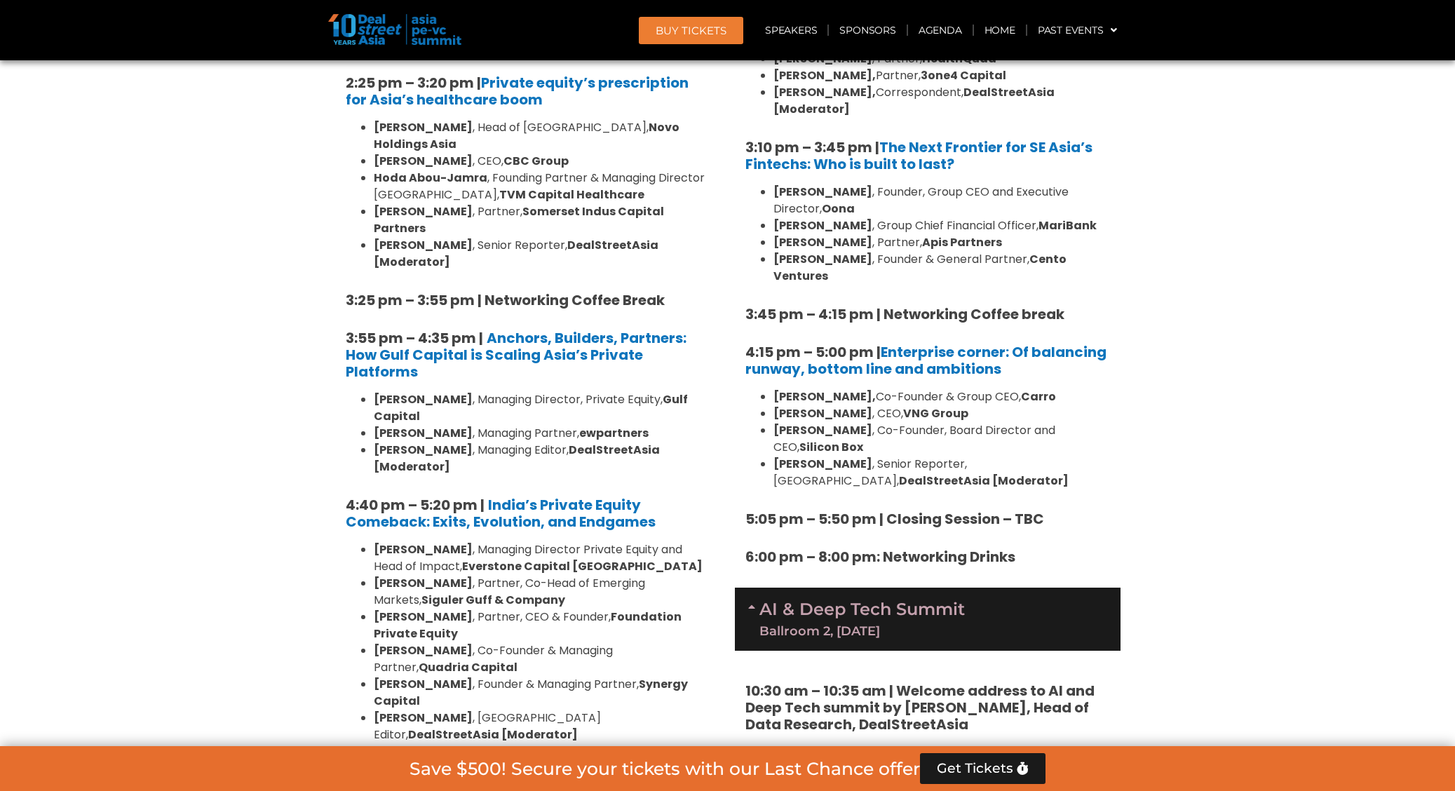
scroll to position [9654, 0]
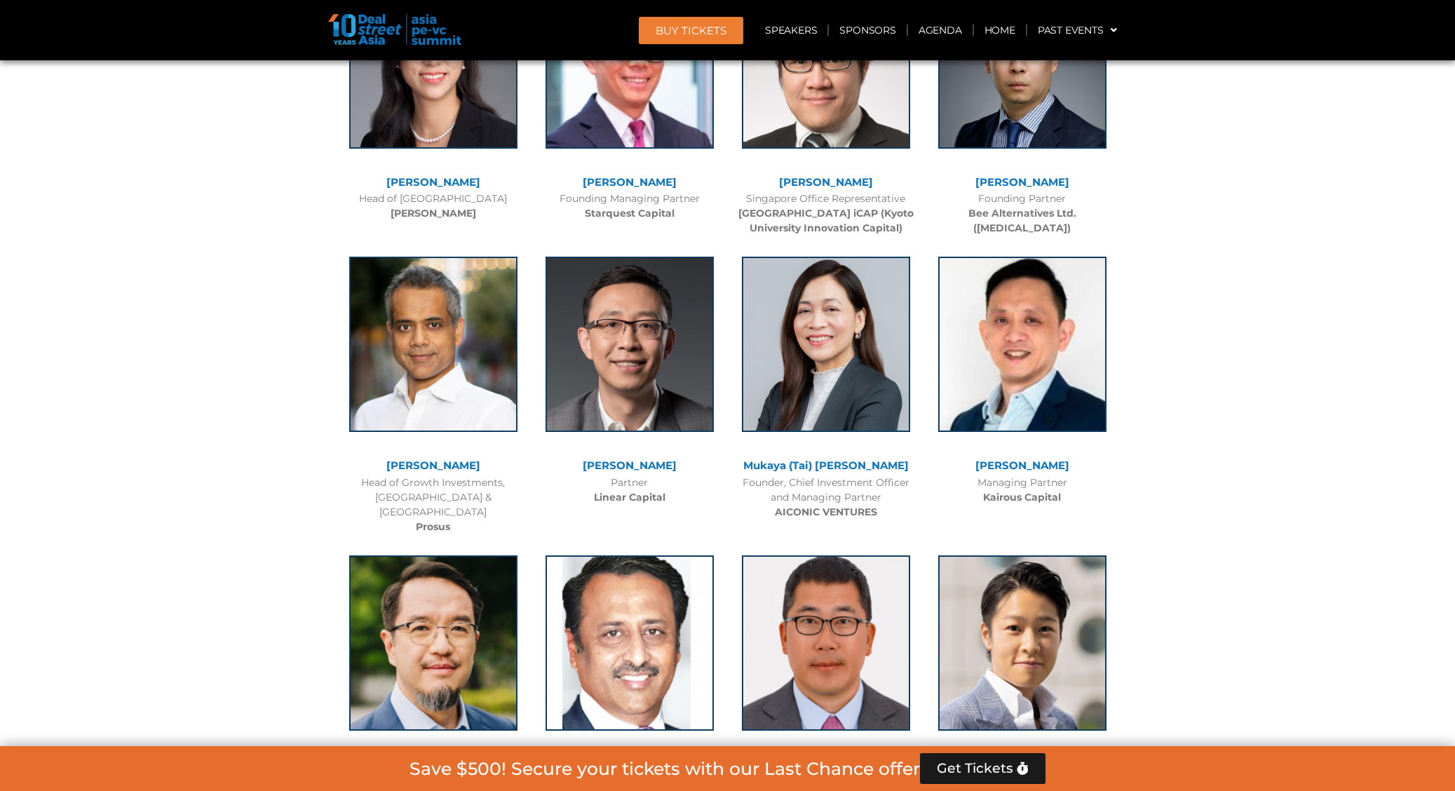
click at [703, 34] on span "BUY Tickets" at bounding box center [691, 30] width 71 height 11
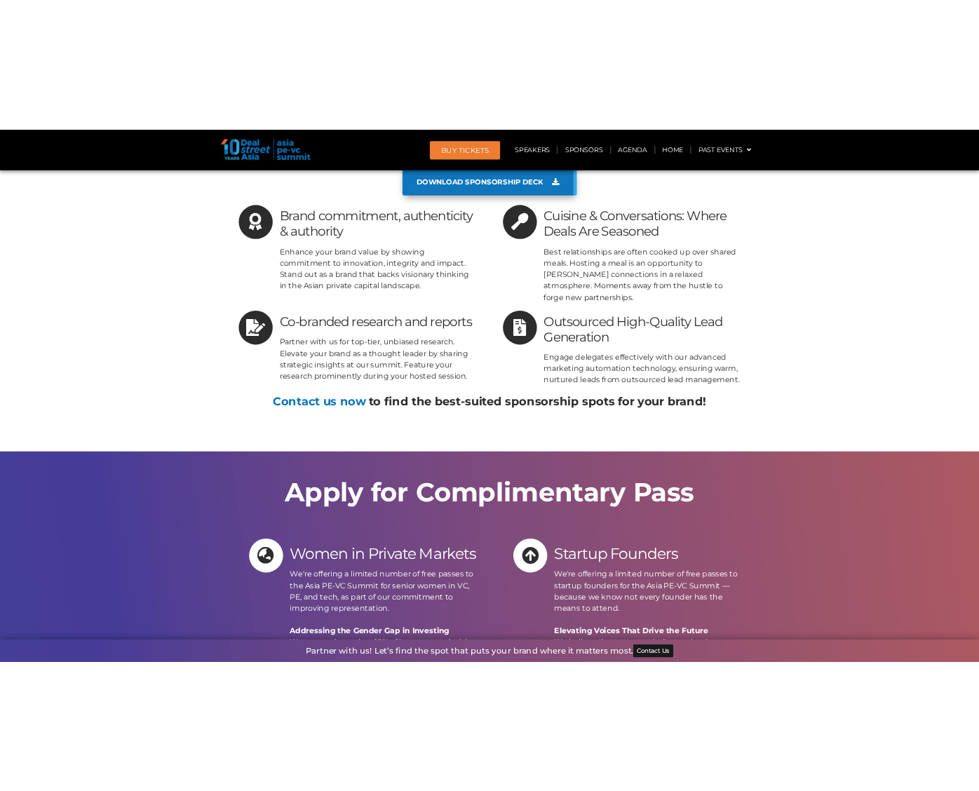
scroll to position [16362, 0]
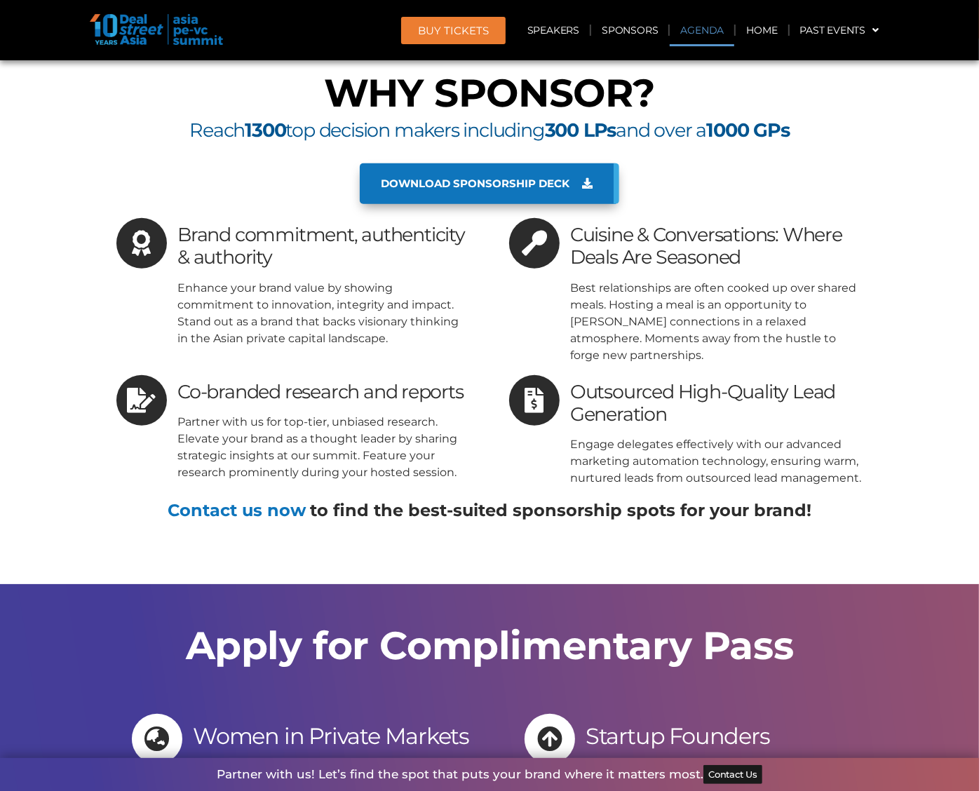
click at [712, 29] on link "Agenda" at bounding box center [702, 30] width 65 height 32
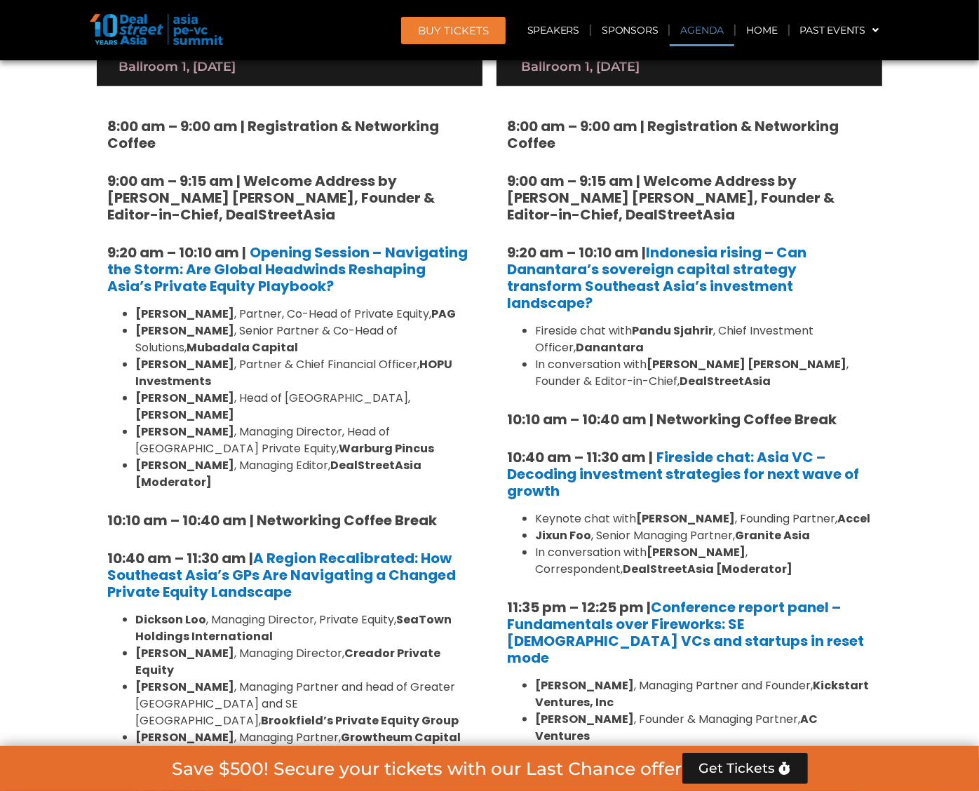
scroll to position [908, 0]
